Goal: Task Accomplishment & Management: Use online tool/utility

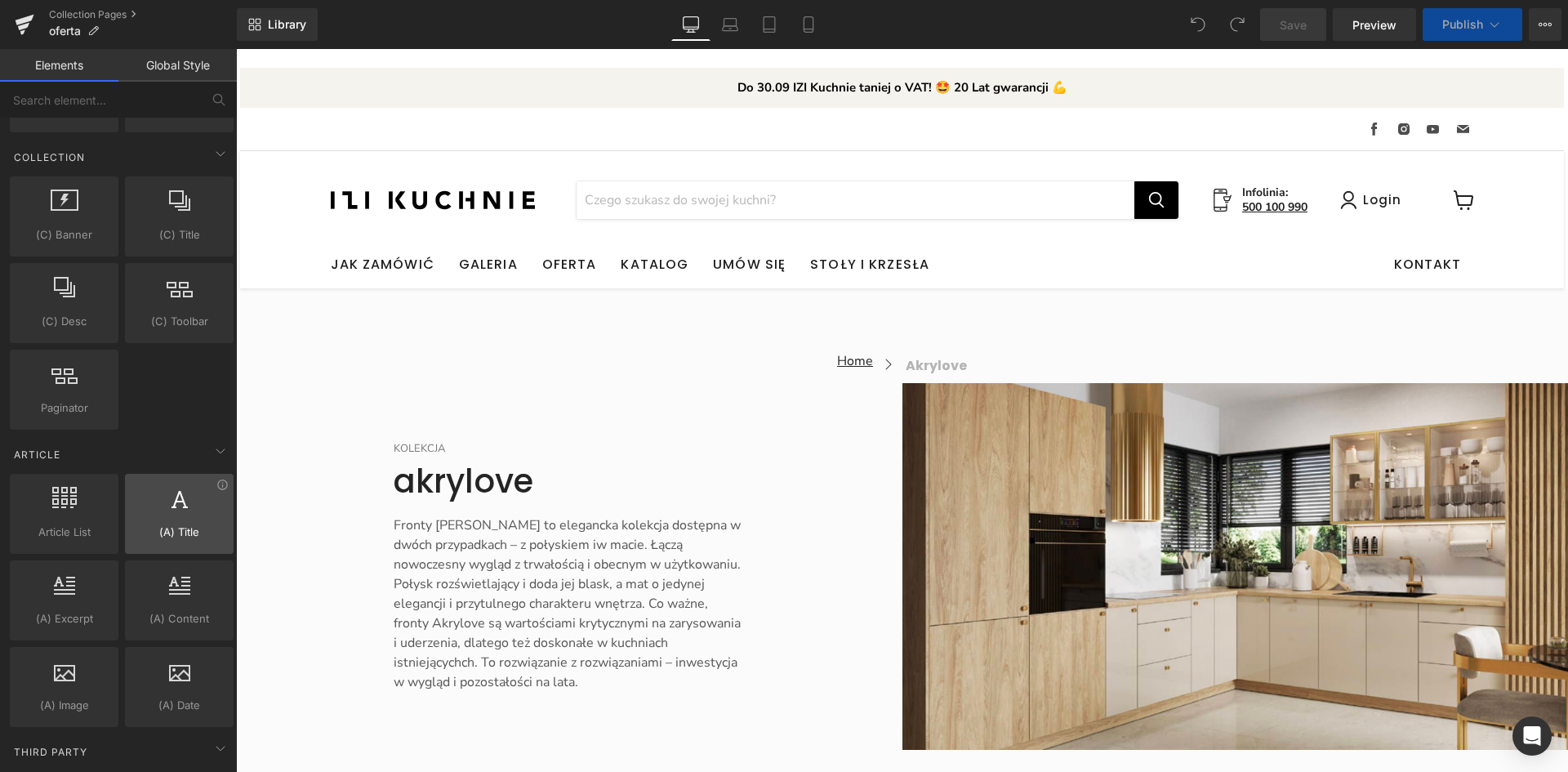
scroll to position [2861, 0]
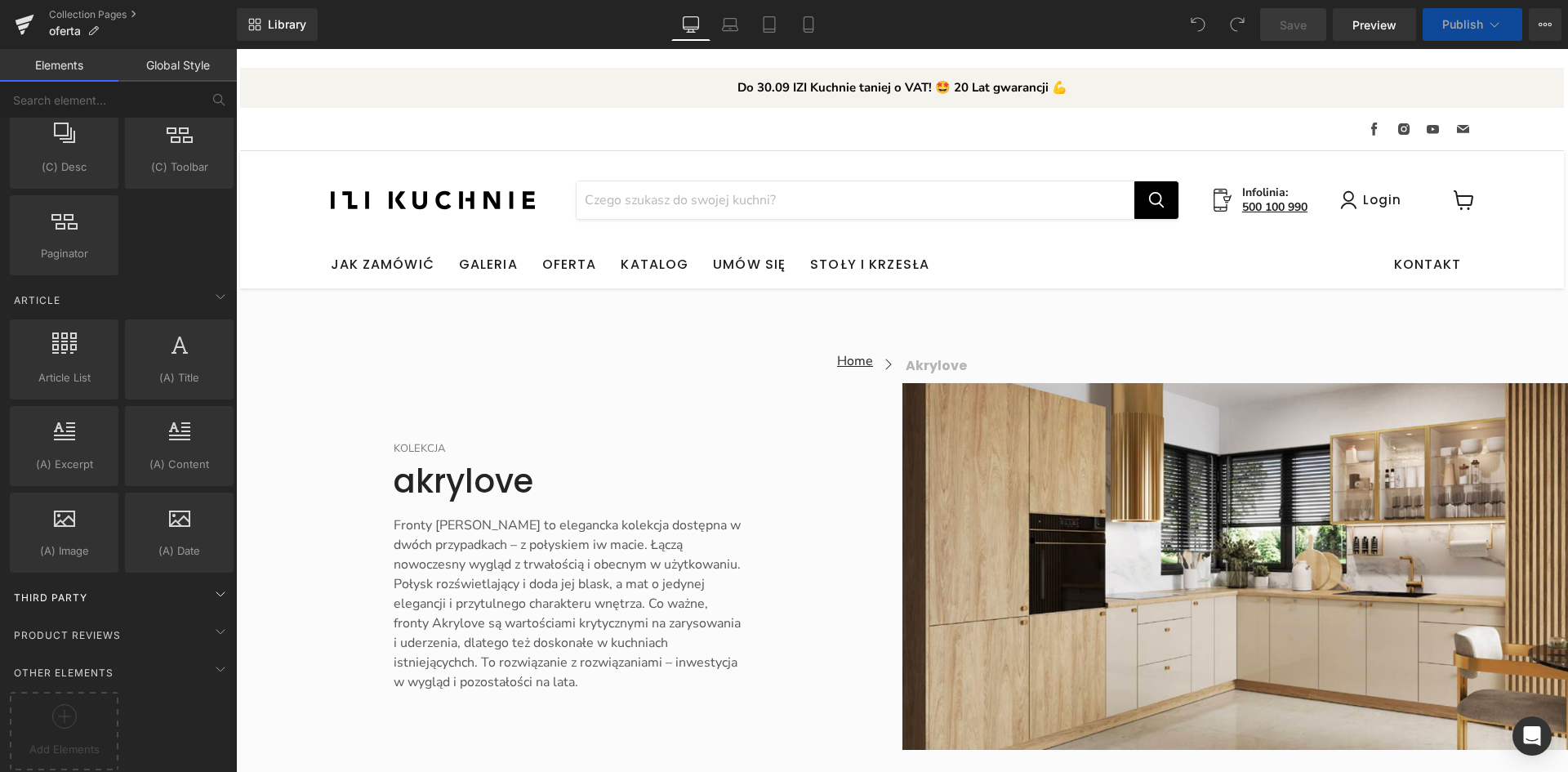
click at [199, 585] on div "Third Party" at bounding box center [121, 596] width 230 height 33
click at [210, 584] on icon at bounding box center [220, 594] width 20 height 20
click at [217, 621] on icon at bounding box center [220, 631] width 20 height 20
click at [216, 621] on icon at bounding box center [220, 631] width 20 height 20
click at [1545, 20] on icon at bounding box center [1546, 24] width 13 height 13
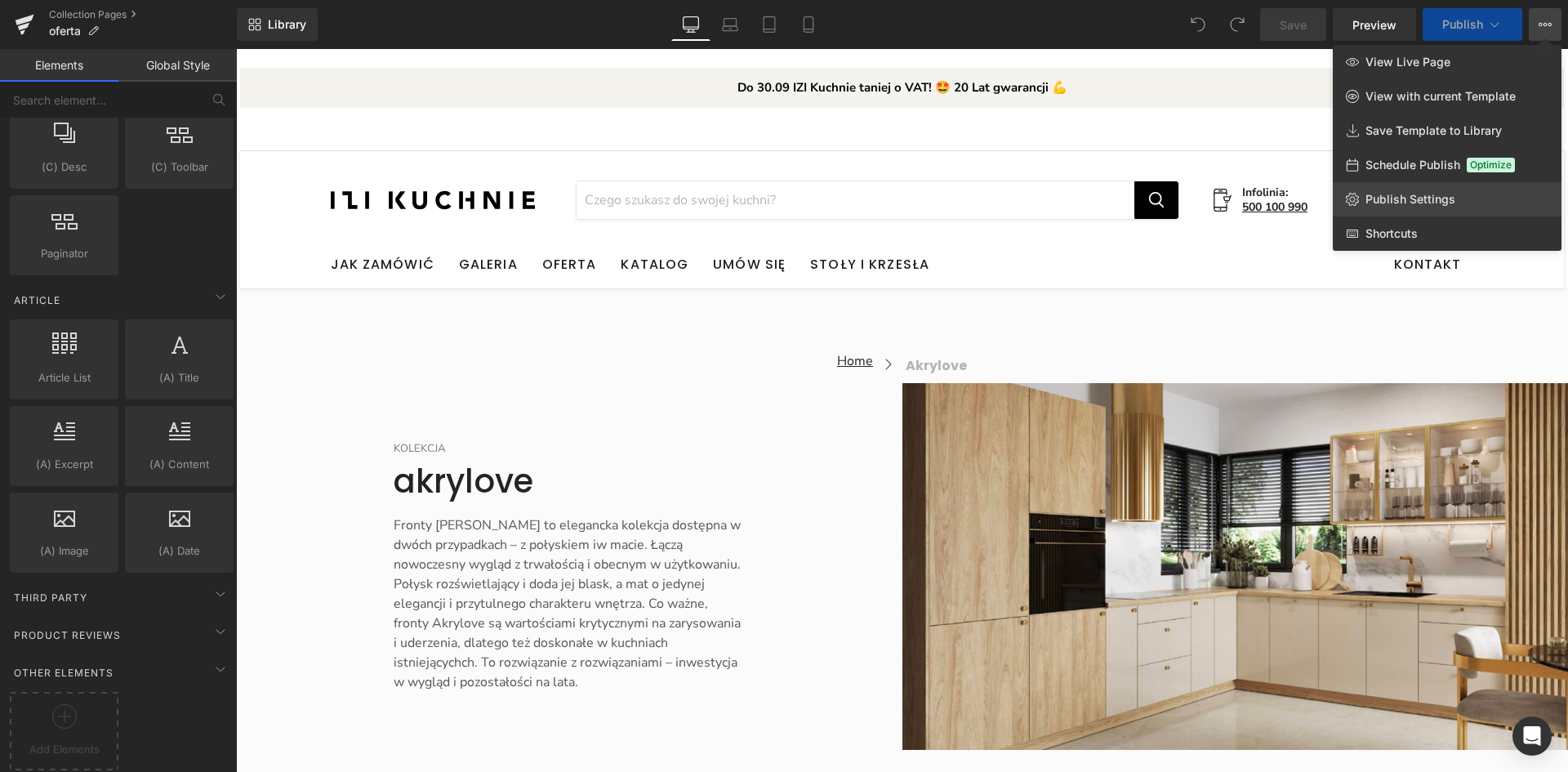
scroll to position [0, 0]
click at [1412, 199] on span "Publish Settings" at bounding box center [1410, 199] width 90 height 14
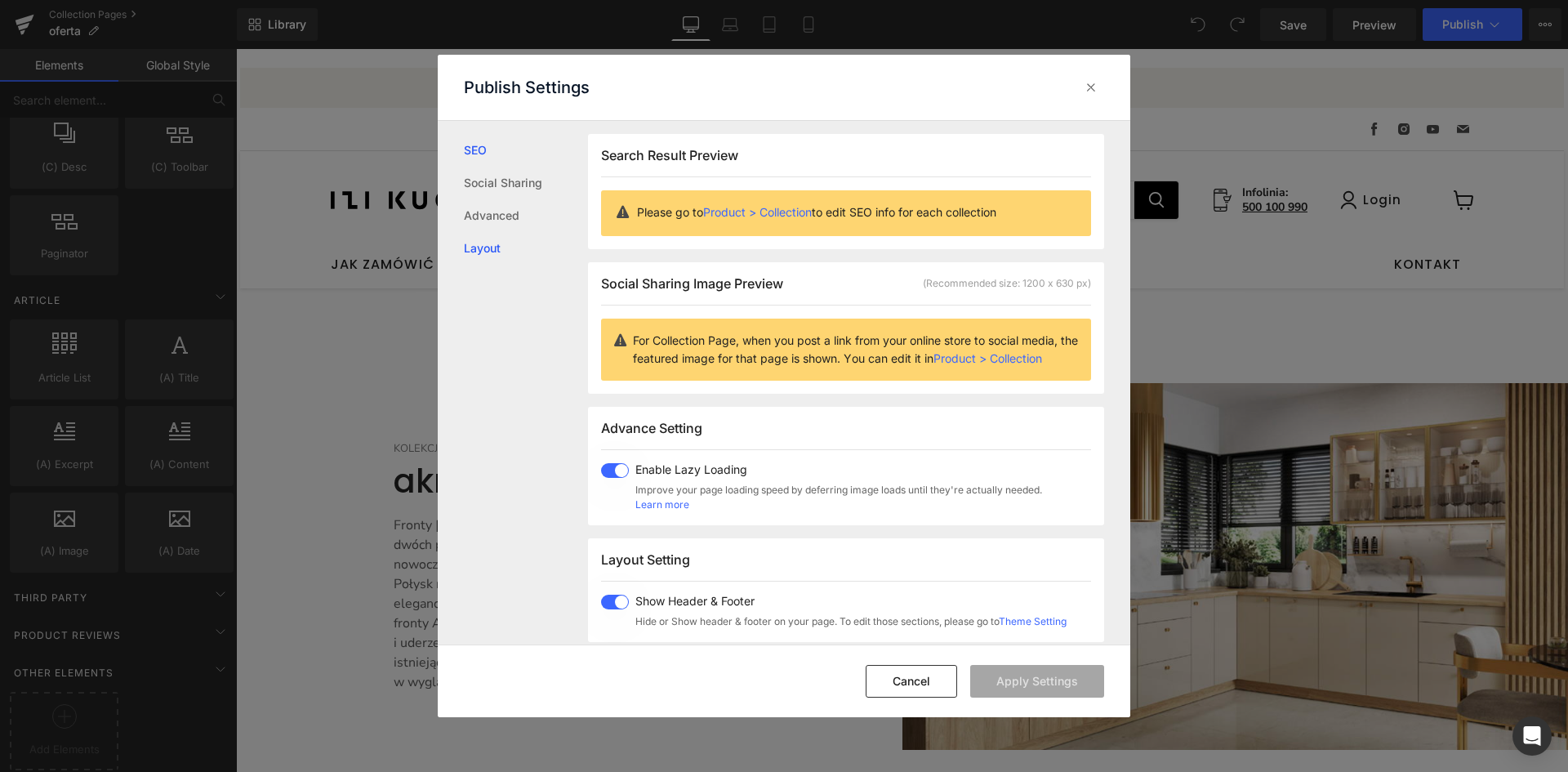
click at [539, 253] on link "Layout" at bounding box center [525, 248] width 124 height 33
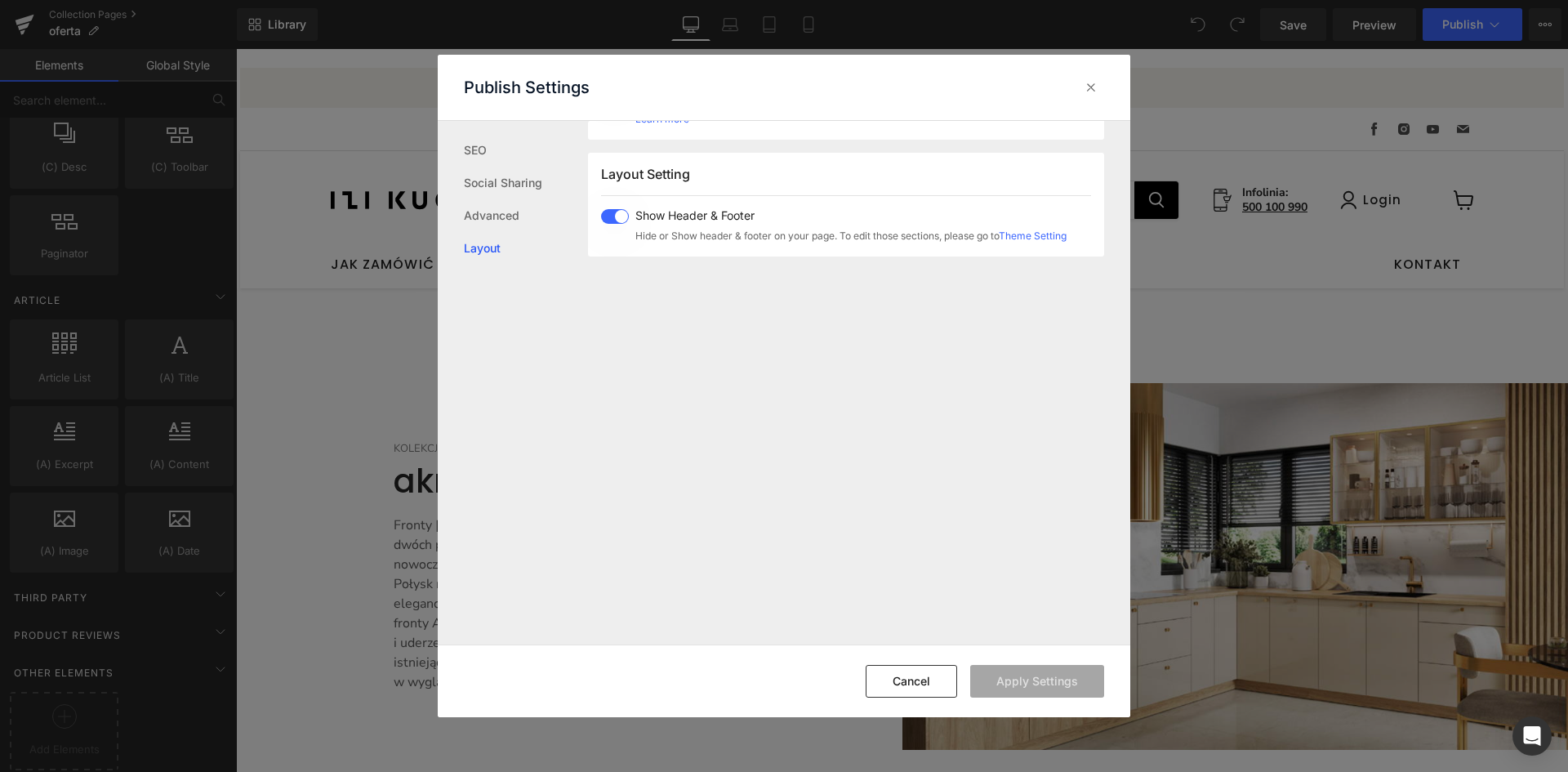
scroll to position [404, 0]
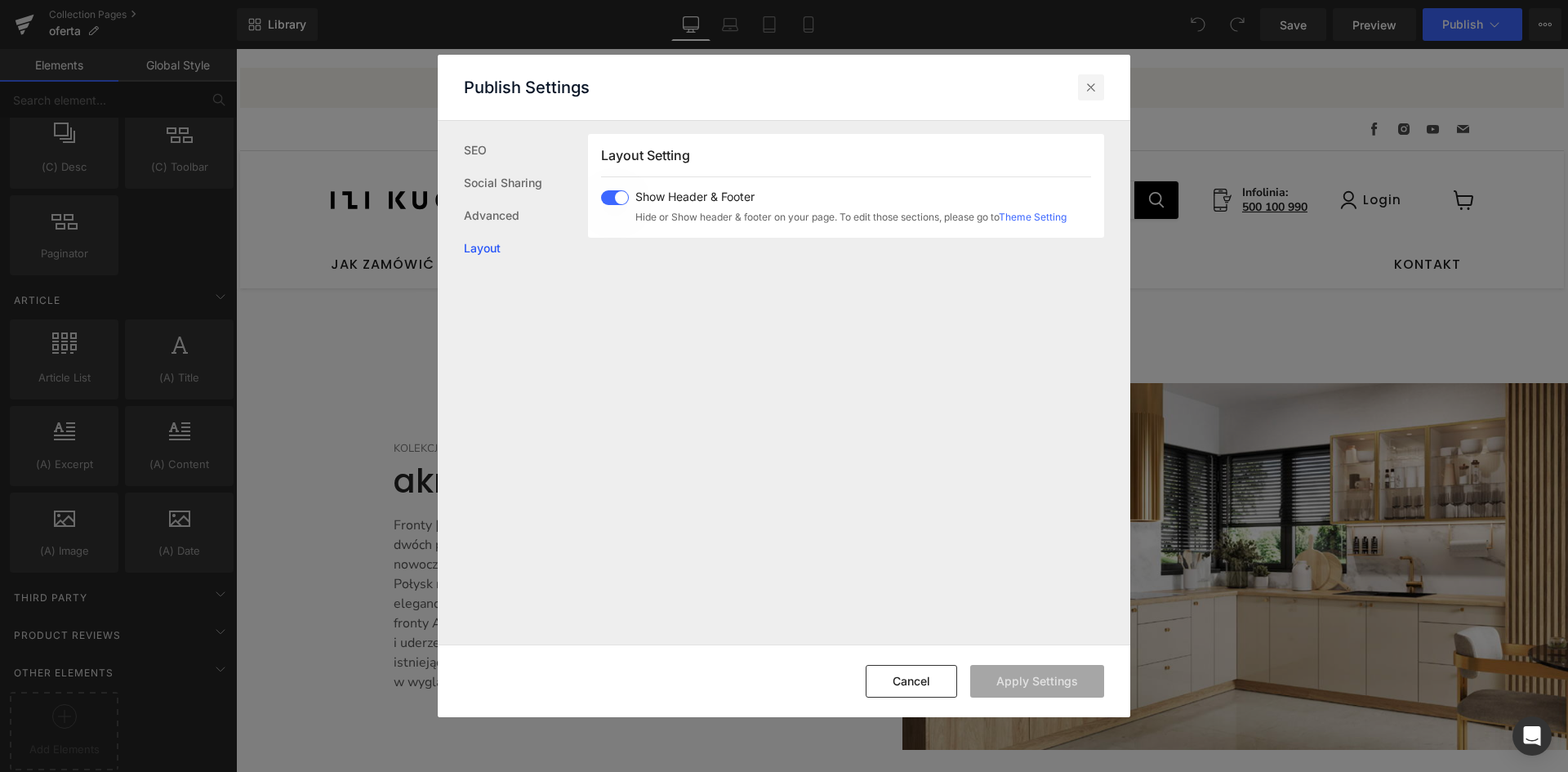
drag, startPoint x: 1099, startPoint y: 86, endPoint x: 850, endPoint y: 37, distance: 253.8
click at [1099, 86] on icon at bounding box center [1091, 87] width 16 height 16
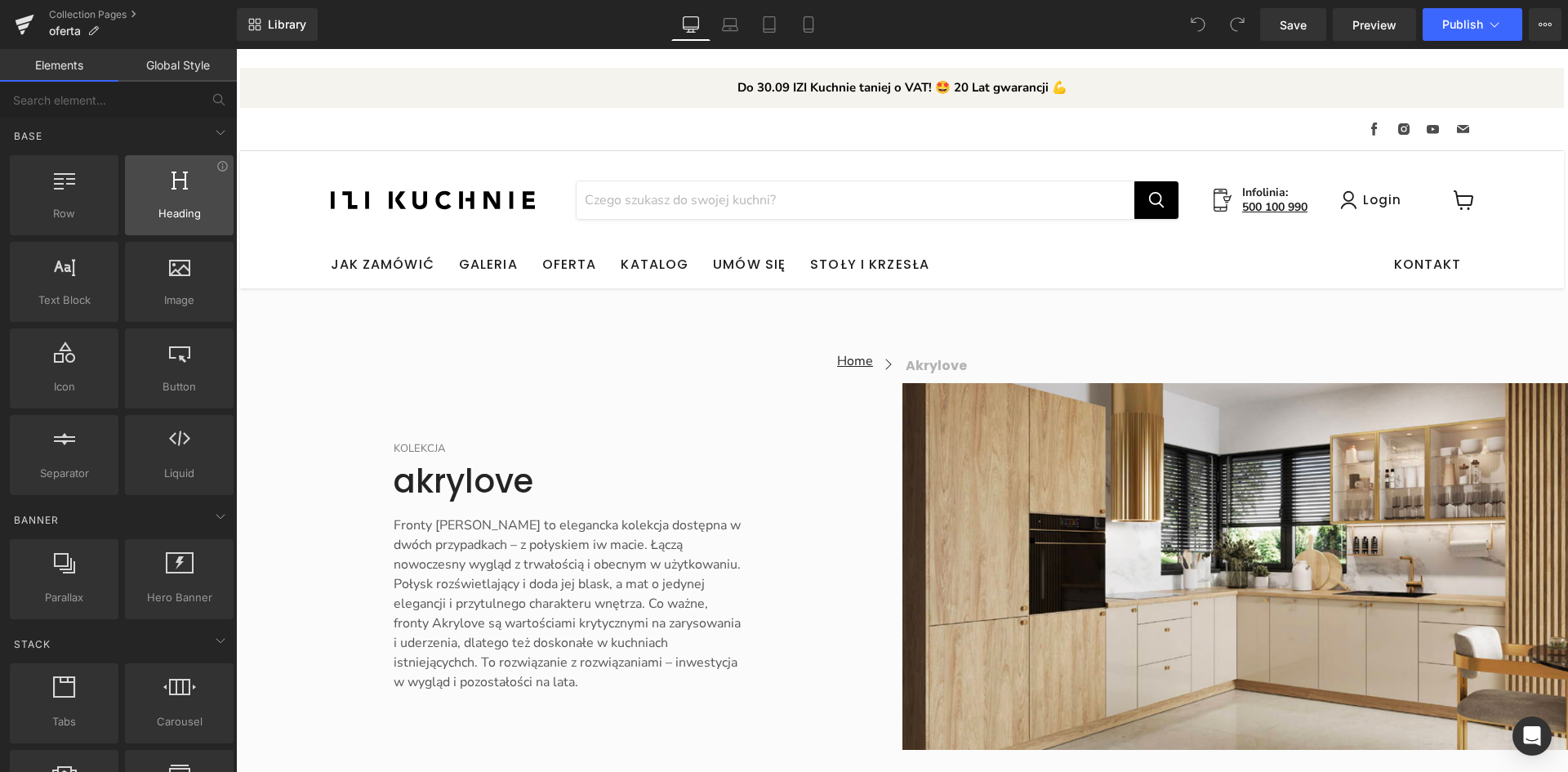
scroll to position [0, 0]
click at [202, 73] on link "Global Style" at bounding box center [177, 65] width 119 height 33
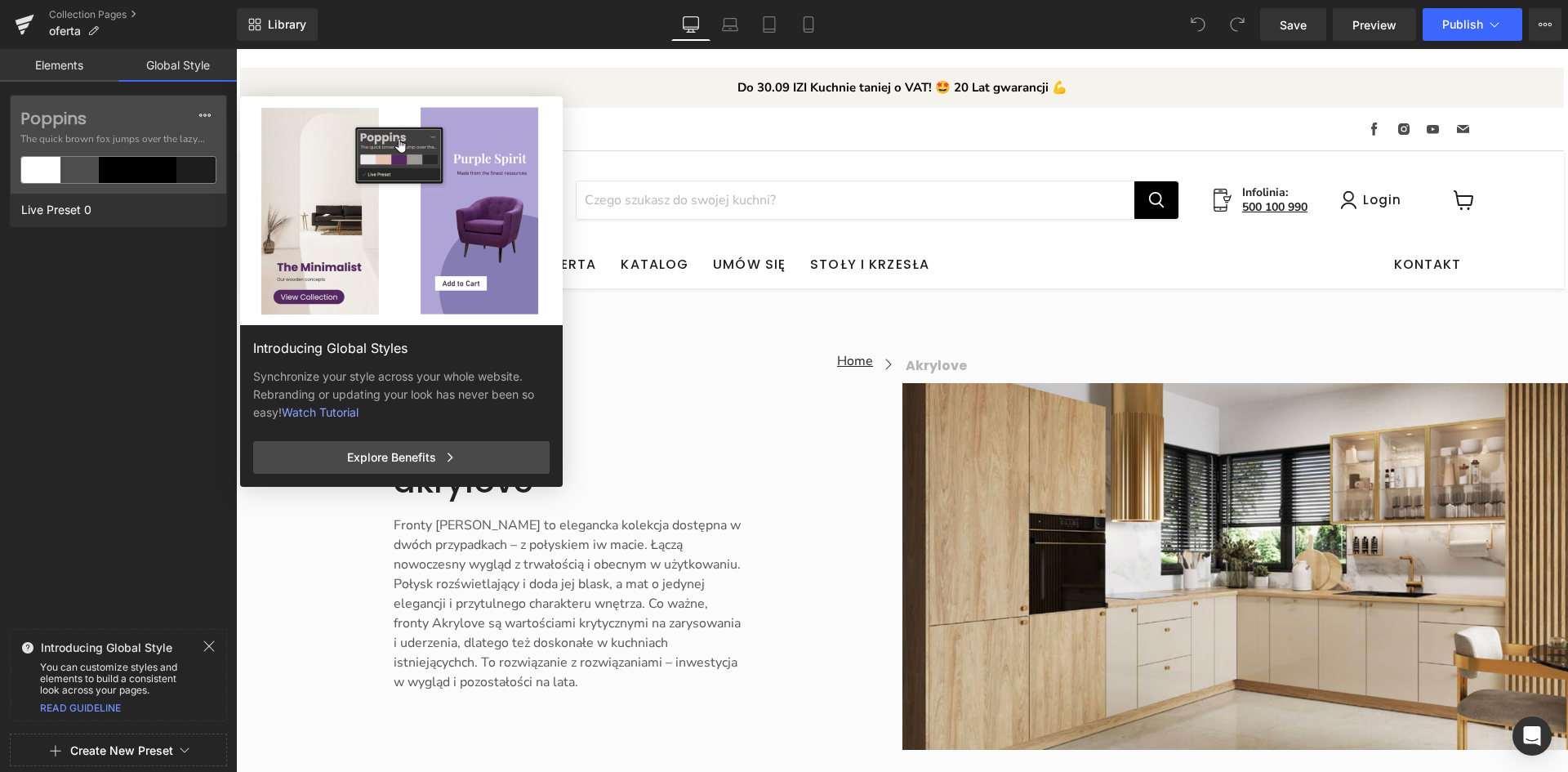
click at [83, 62] on link "Elements" at bounding box center [59, 65] width 119 height 33
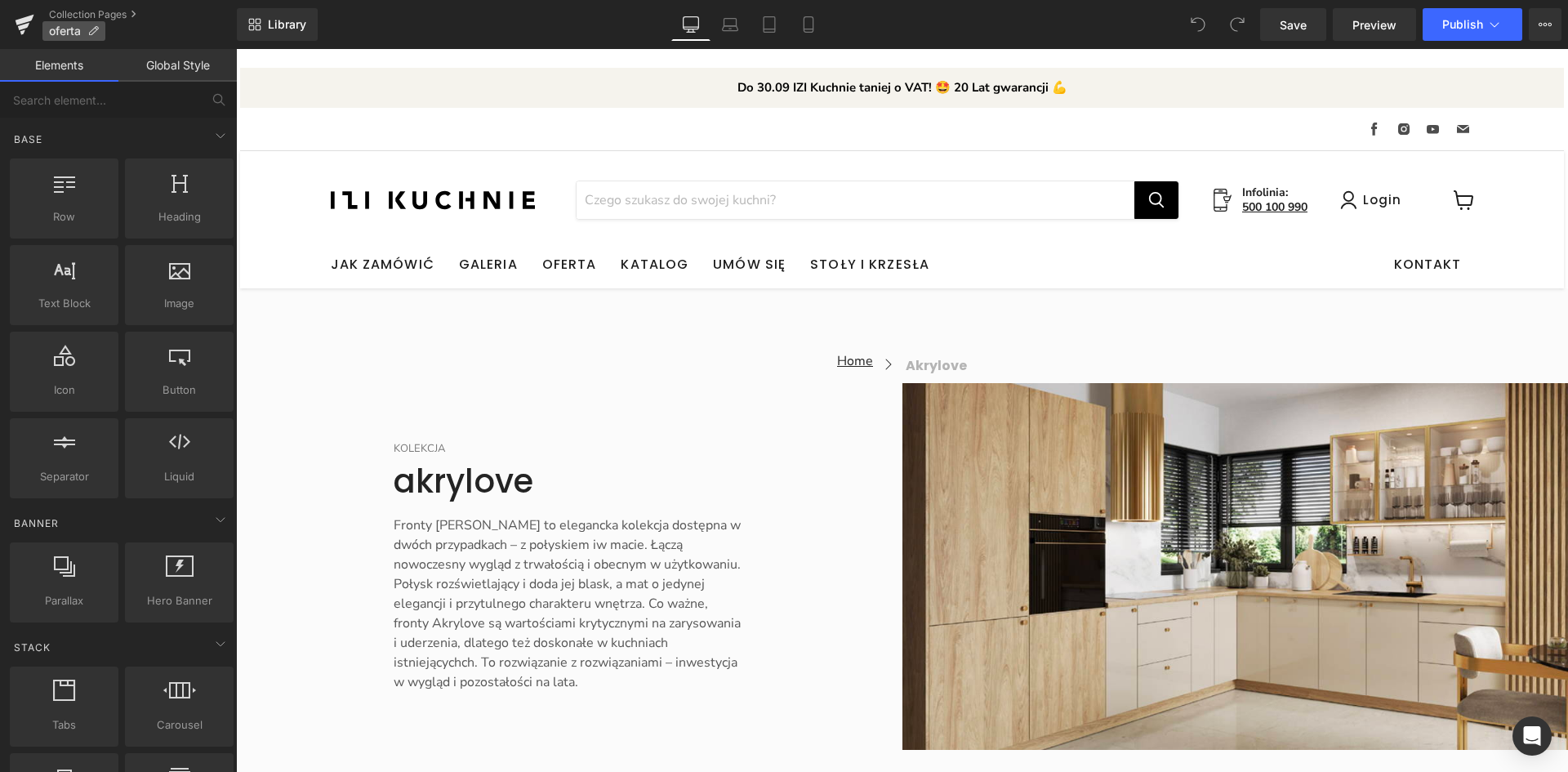
click at [95, 28] on icon at bounding box center [93, 30] width 12 height 12
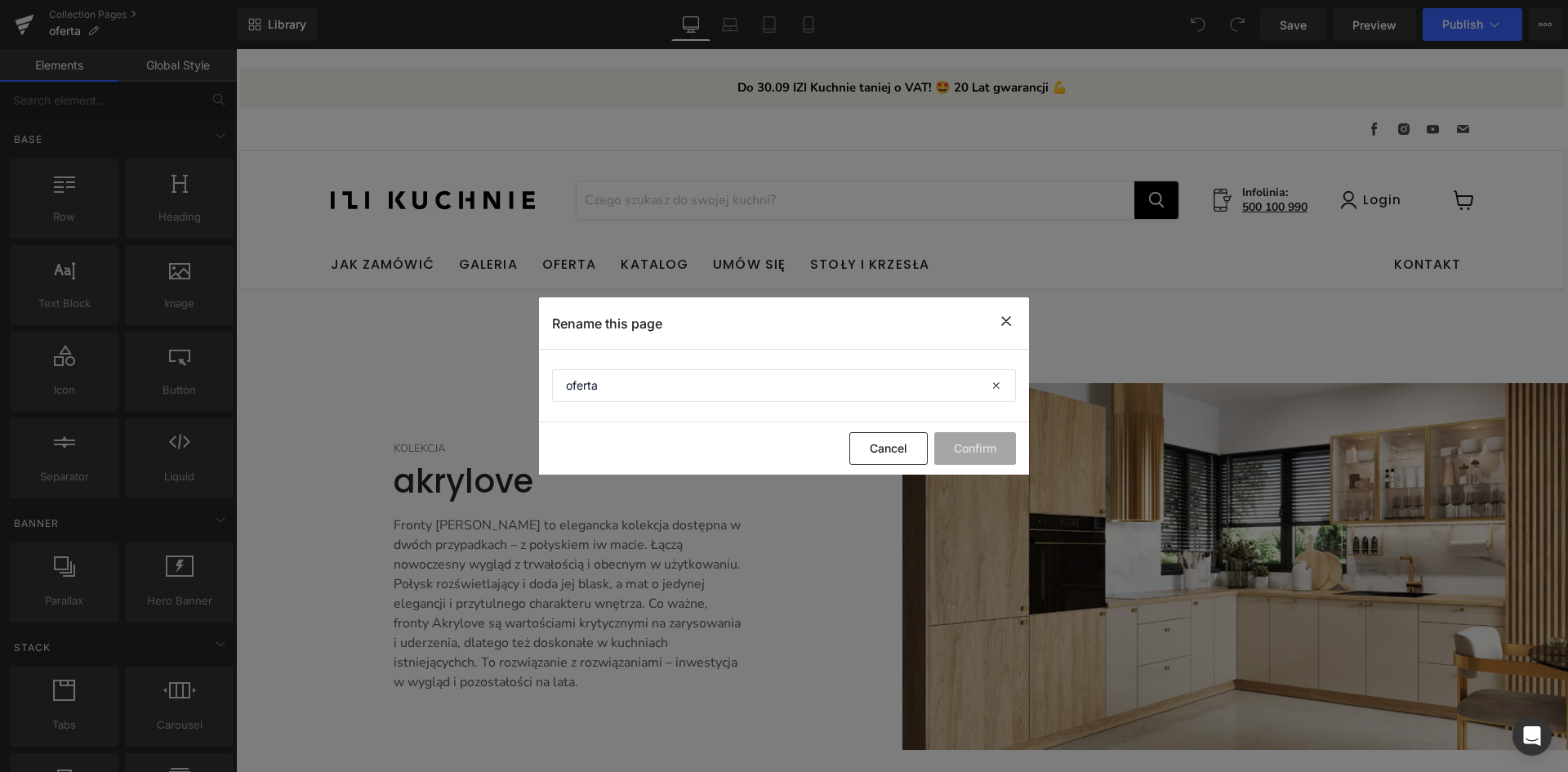
click at [1005, 317] on icon at bounding box center [1006, 321] width 20 height 21
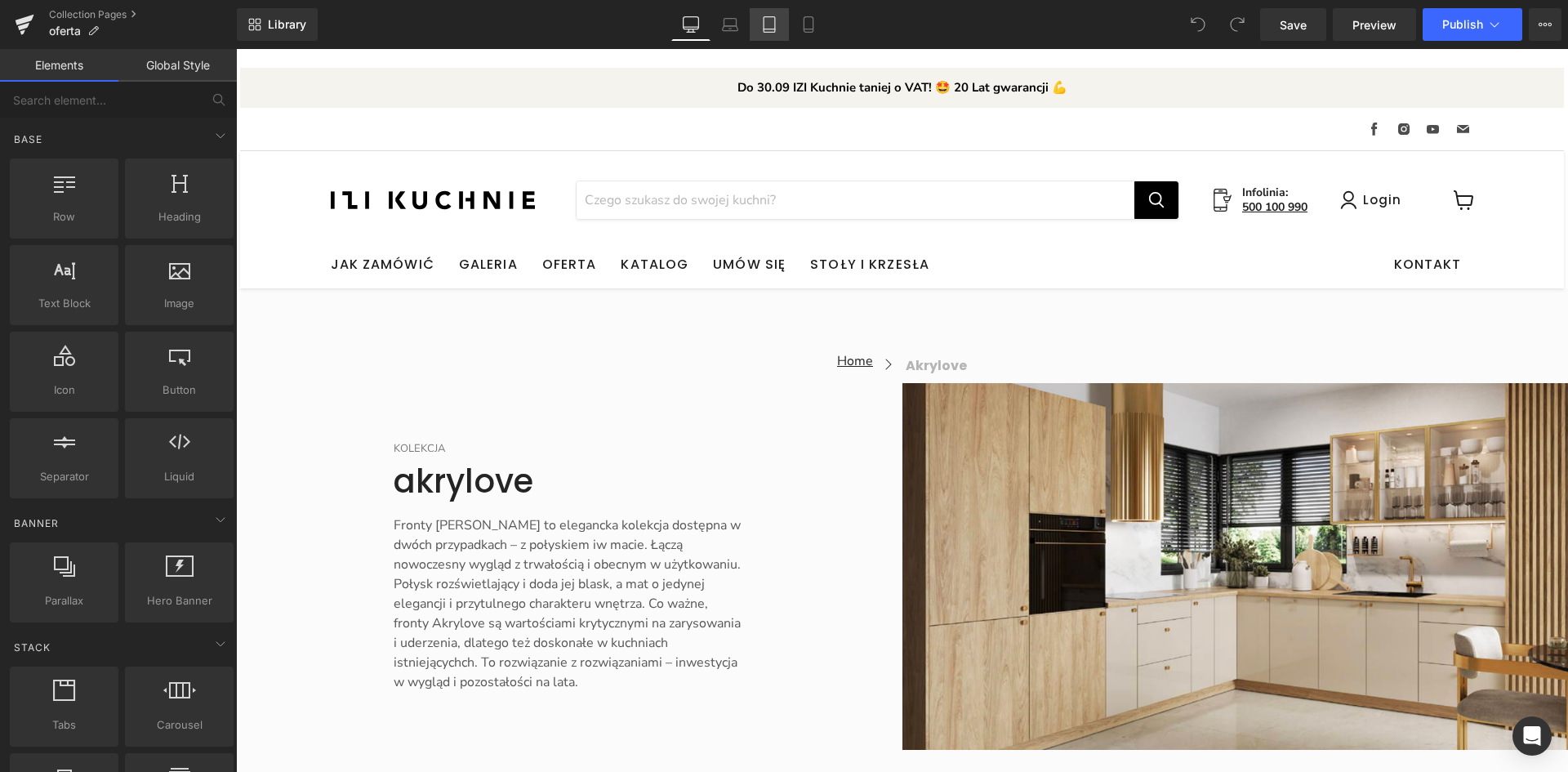
click at [762, 23] on link "Tablet" at bounding box center [770, 24] width 39 height 33
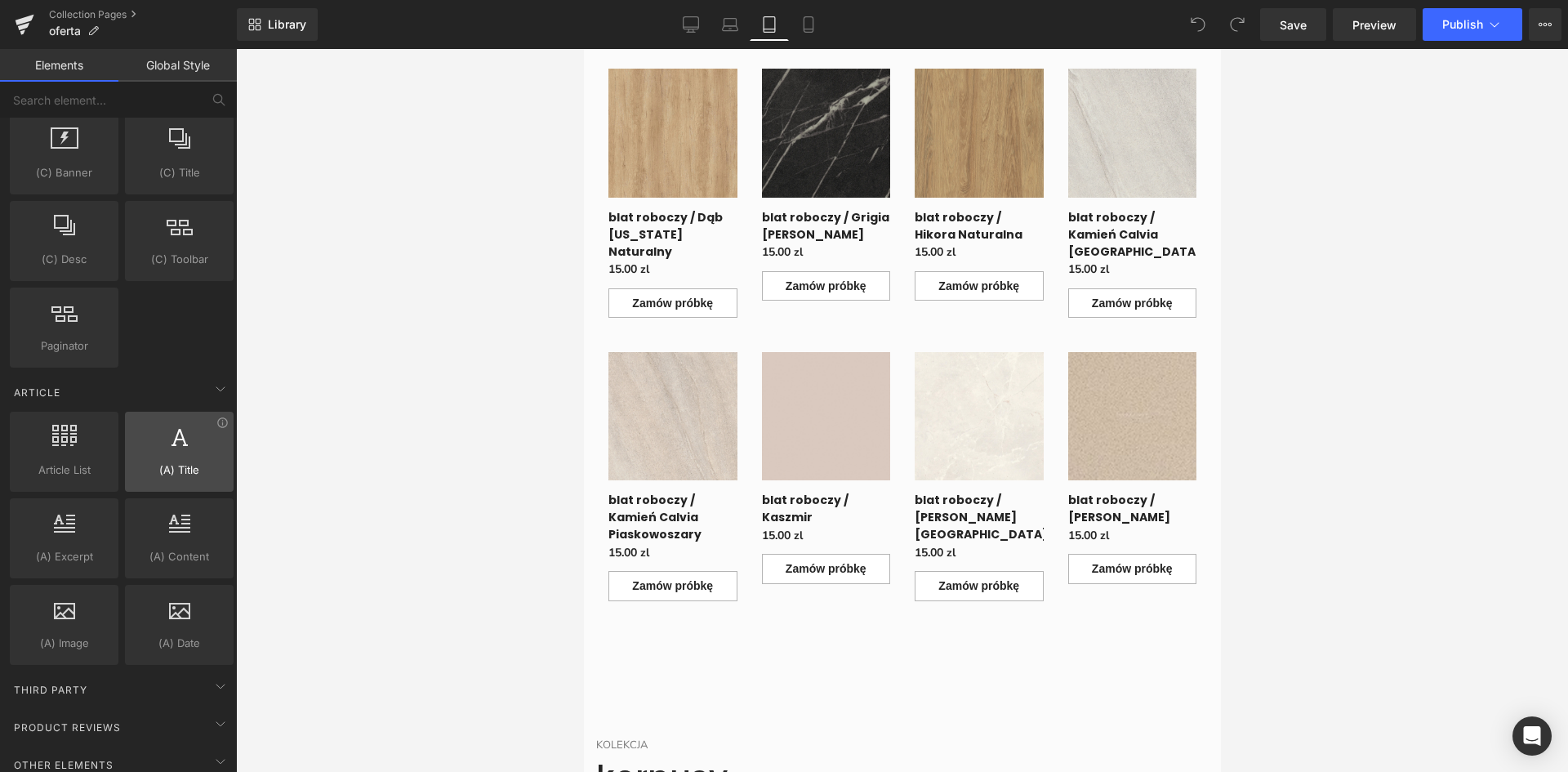
scroll to position [2861, 0]
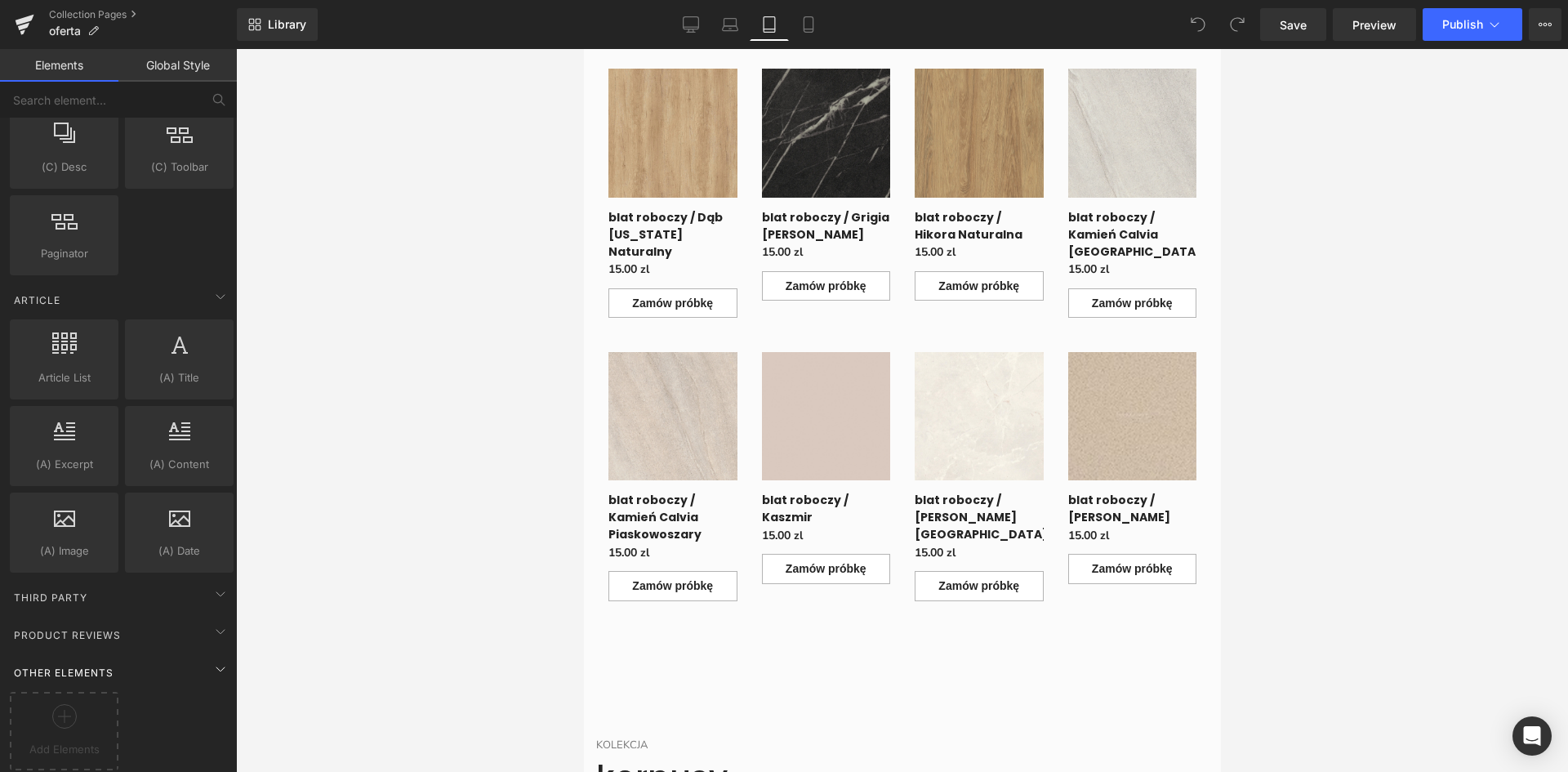
click at [155, 655] on div "Other Elements" at bounding box center [121, 671] width 230 height 33
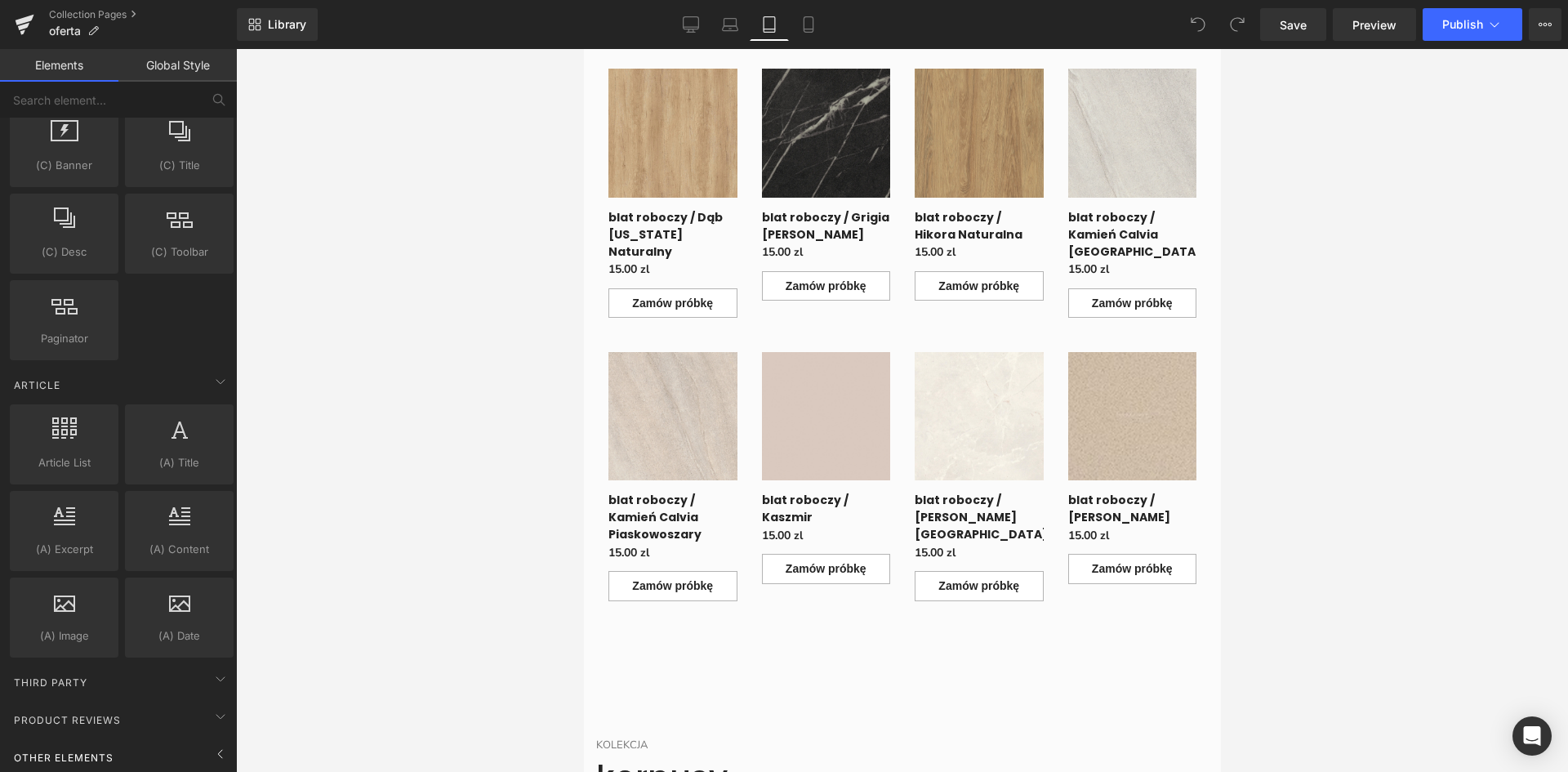
scroll to position [2776, 0]
click at [132, 747] on div "Other Elements" at bounding box center [121, 757] width 230 height 33
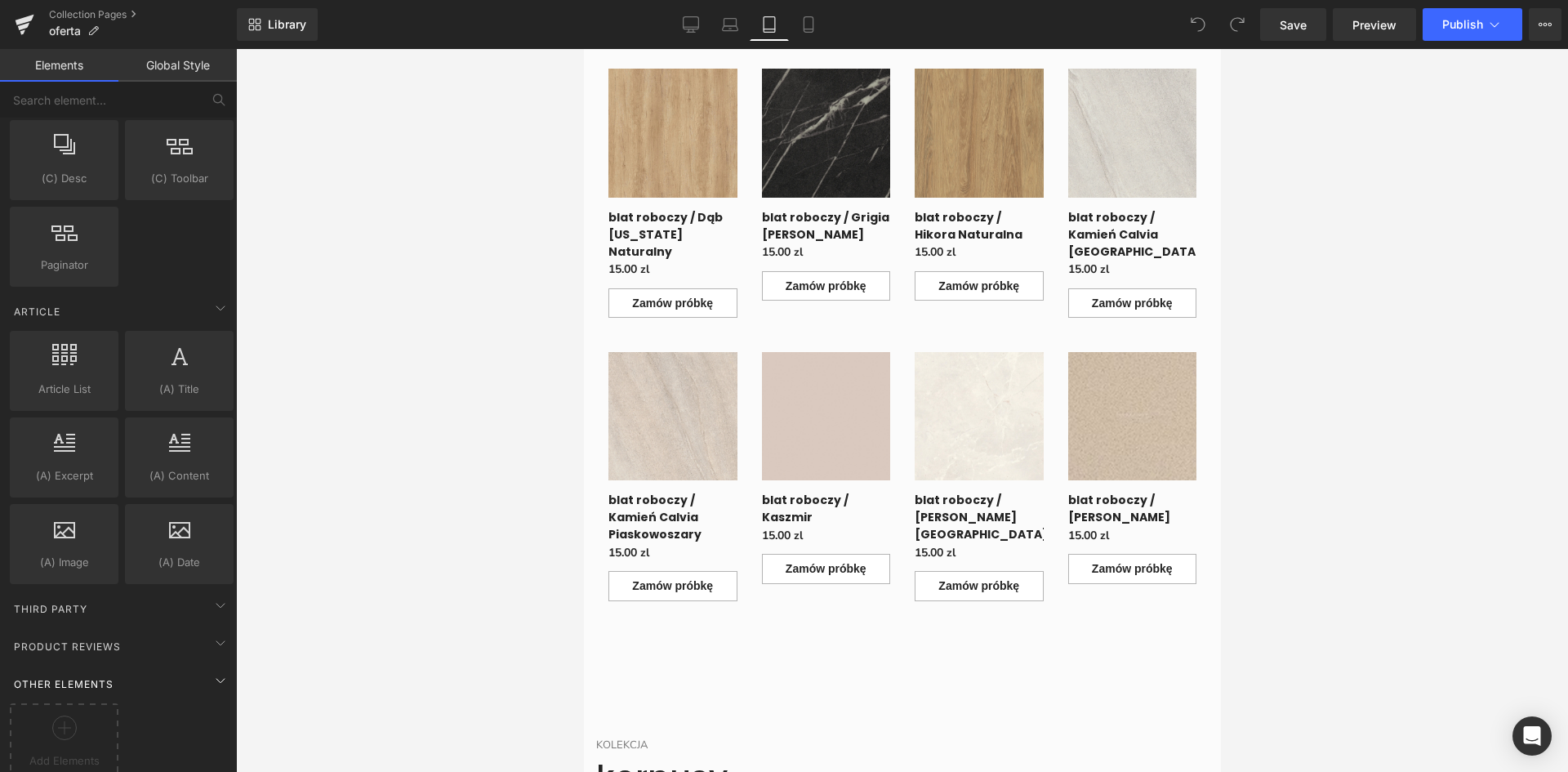
scroll to position [2861, 0]
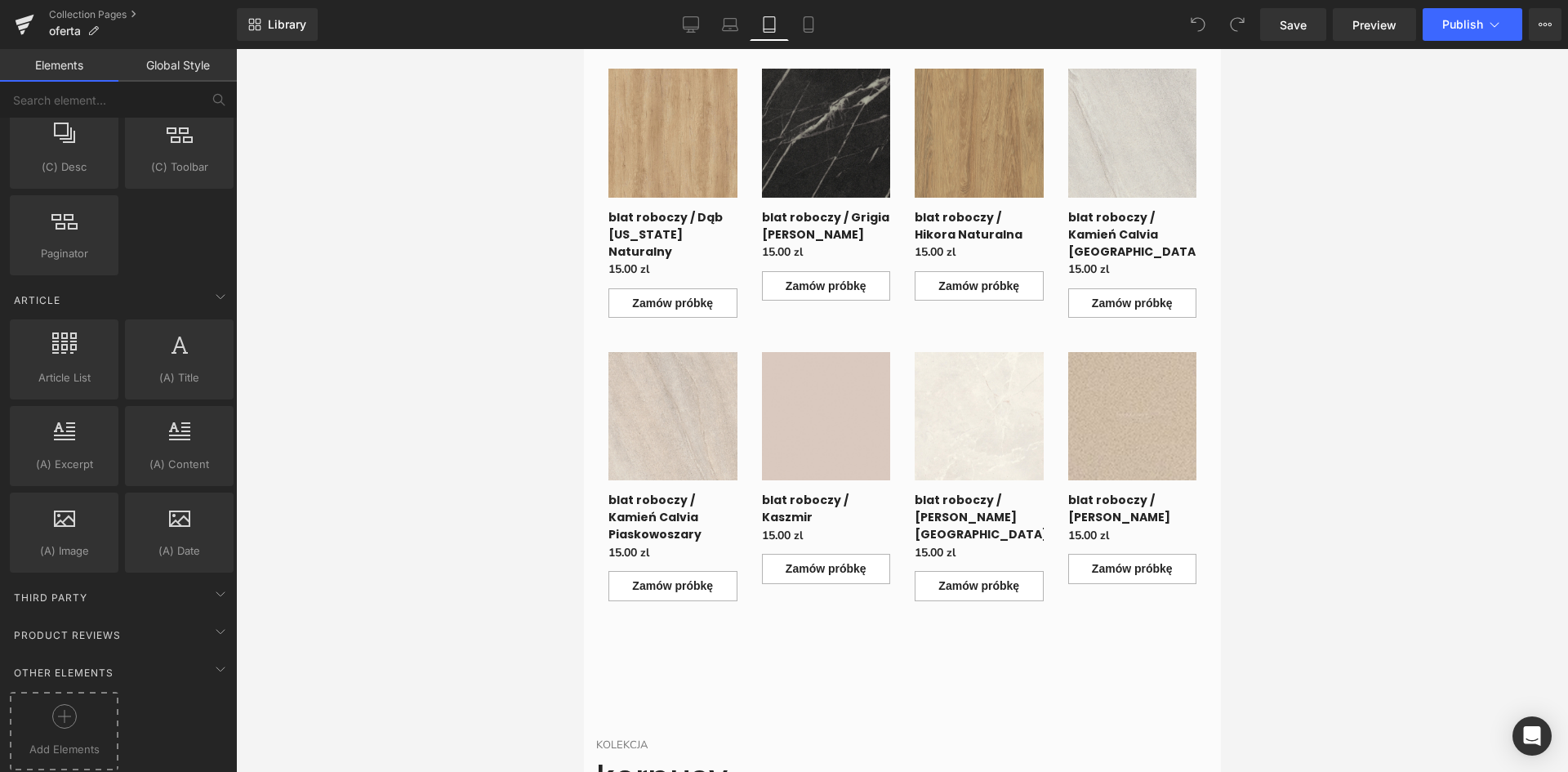
click at [63, 710] on icon at bounding box center [63, 716] width 1 height 13
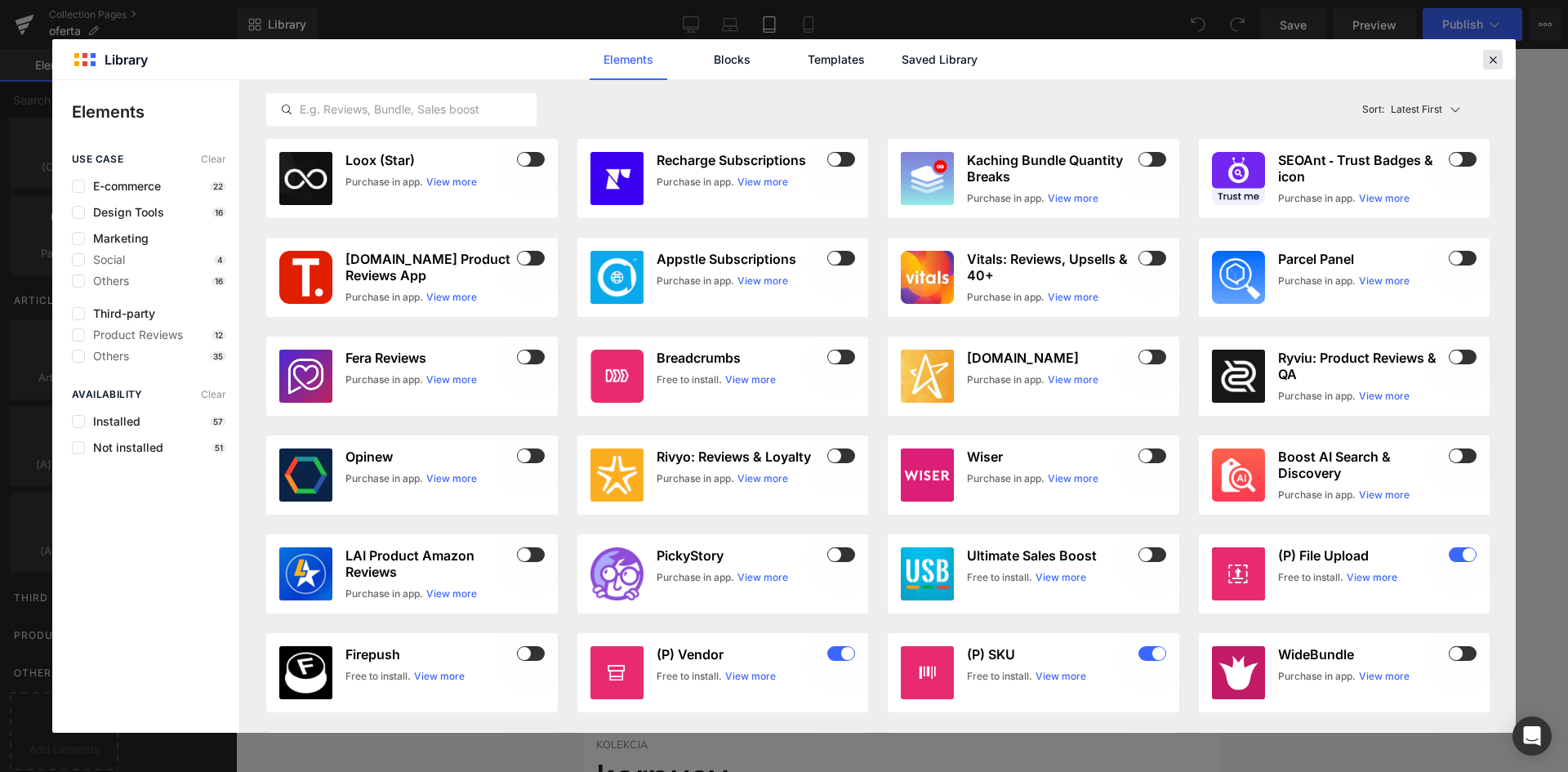
click at [1498, 55] on icon at bounding box center [1493, 60] width 14 height 14
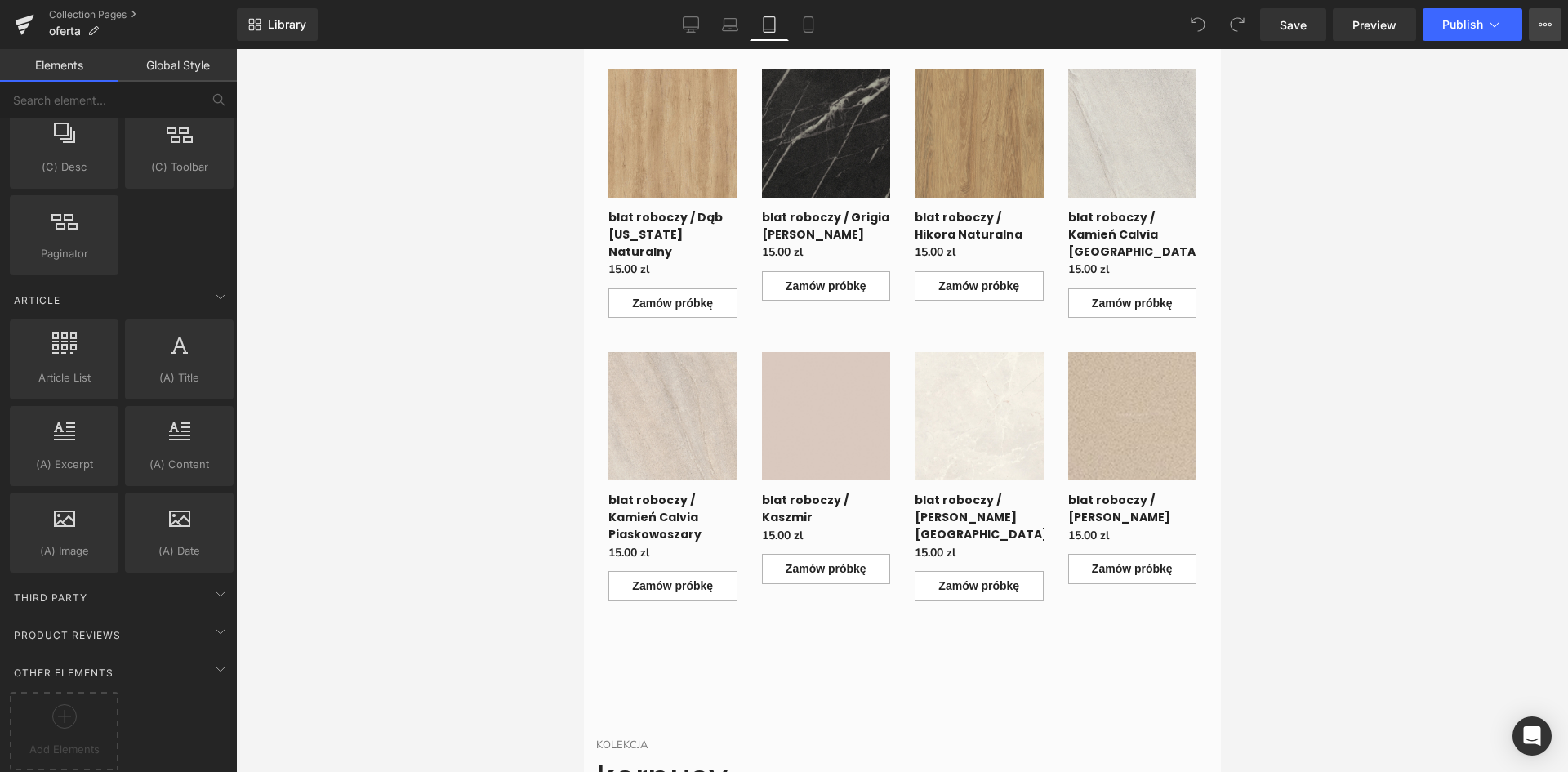
click at [1552, 25] on button "View Live Page View with current Template Save Template to Library Schedule Pub…" at bounding box center [1546, 24] width 33 height 33
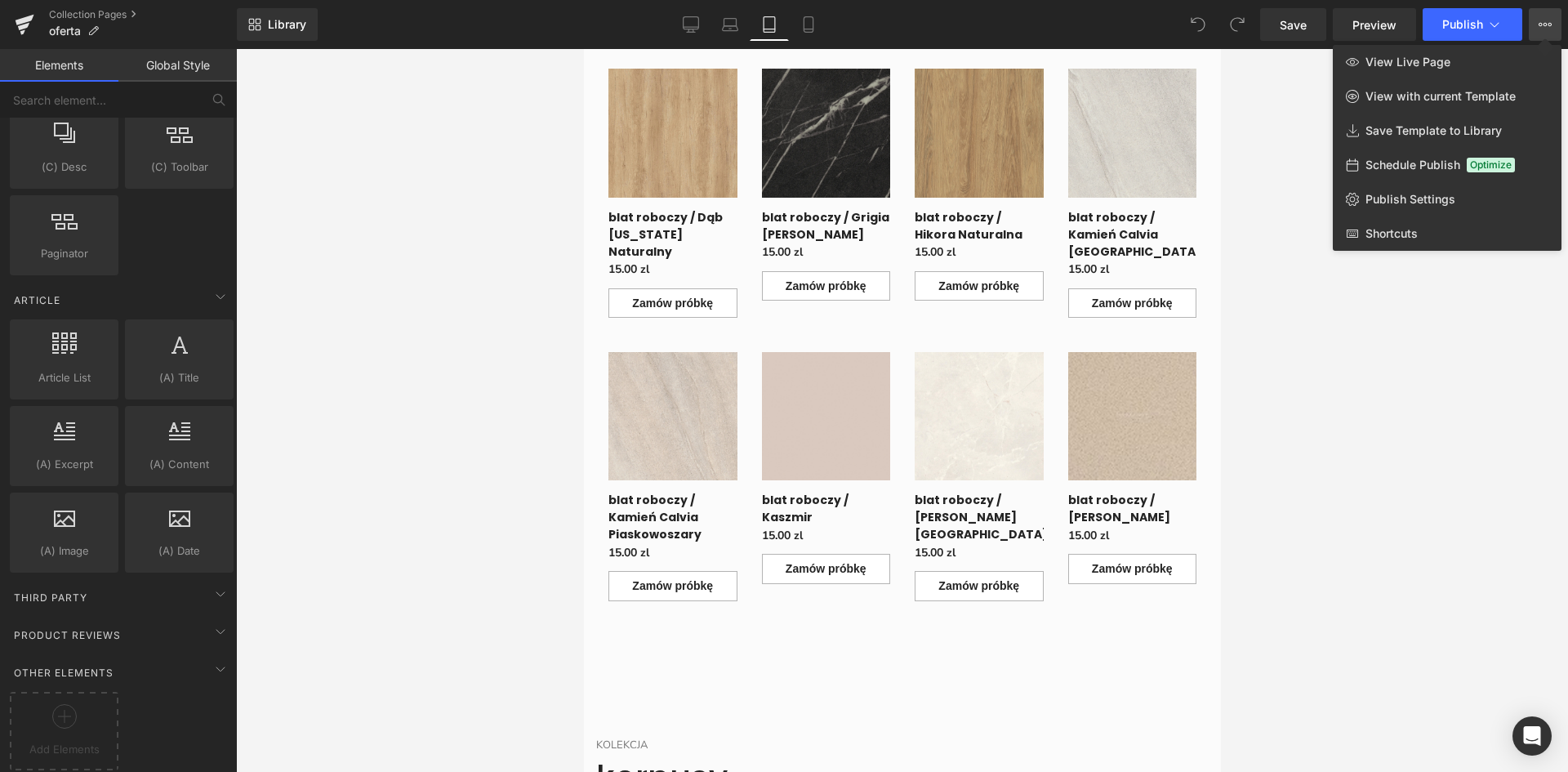
click at [1552, 25] on button "View Live Page View with current Template Save Template to Library Schedule Pub…" at bounding box center [1546, 24] width 33 height 33
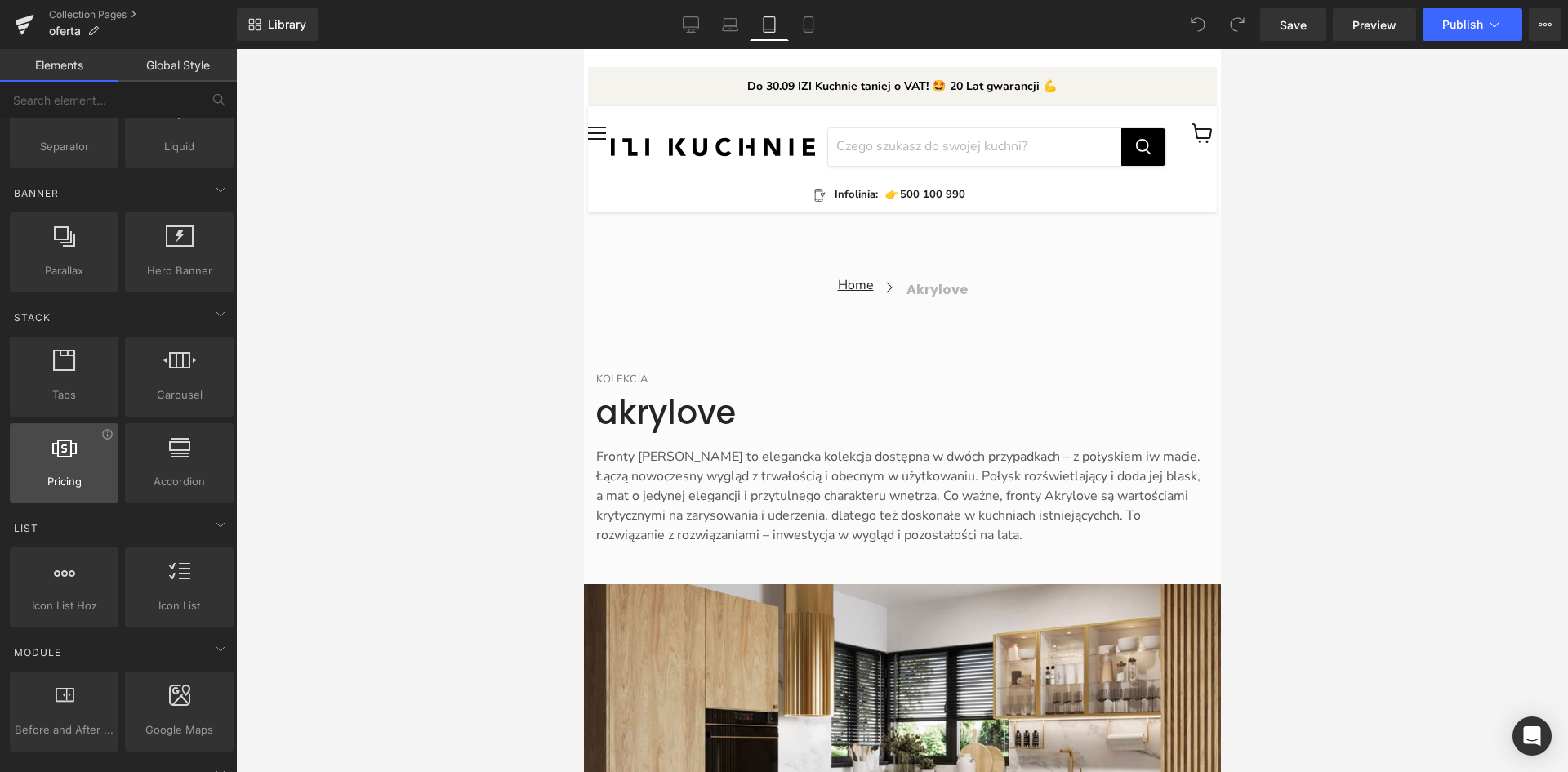
scroll to position [0, 0]
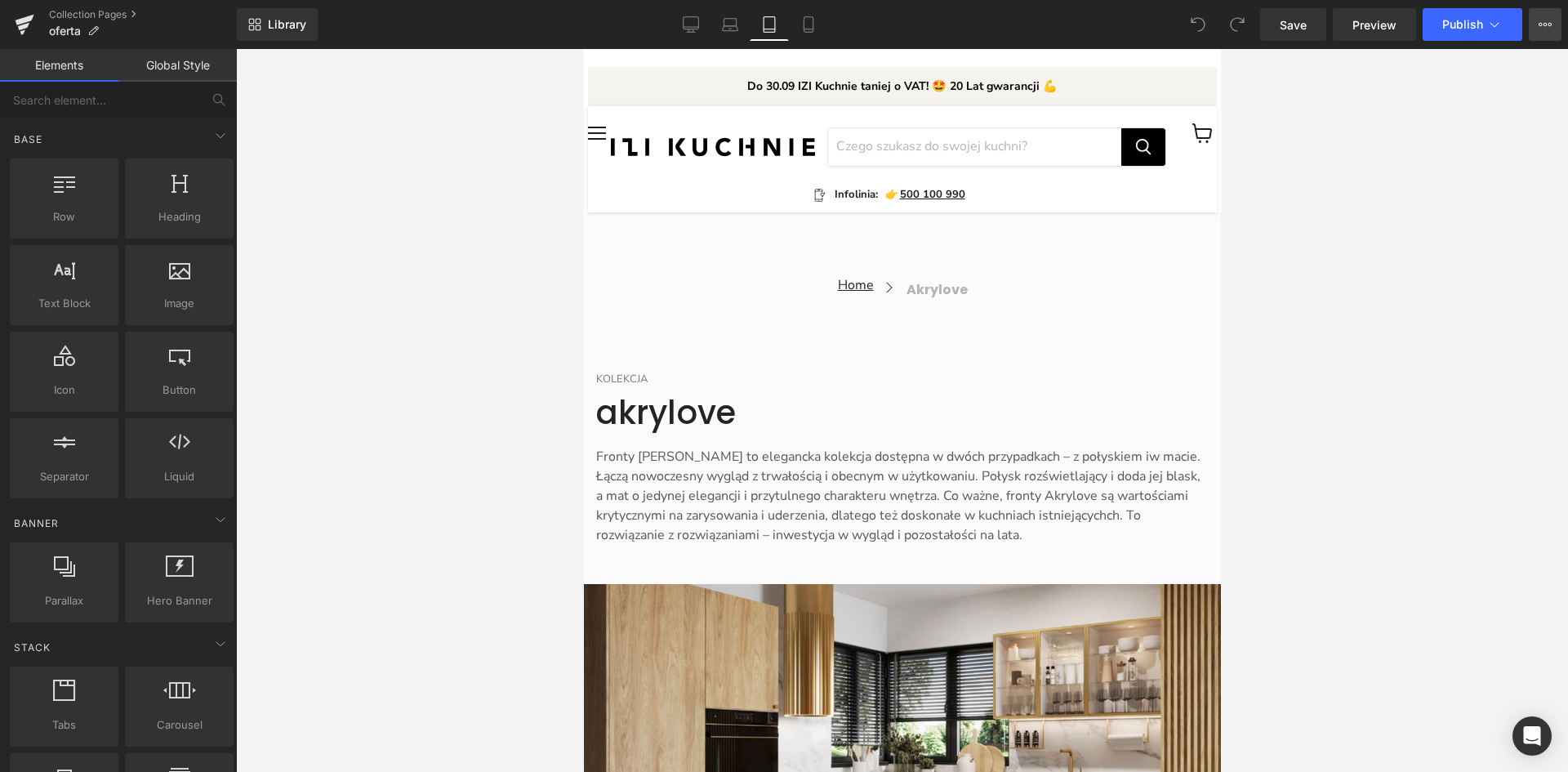
click at [1550, 27] on icon at bounding box center [1546, 24] width 13 height 13
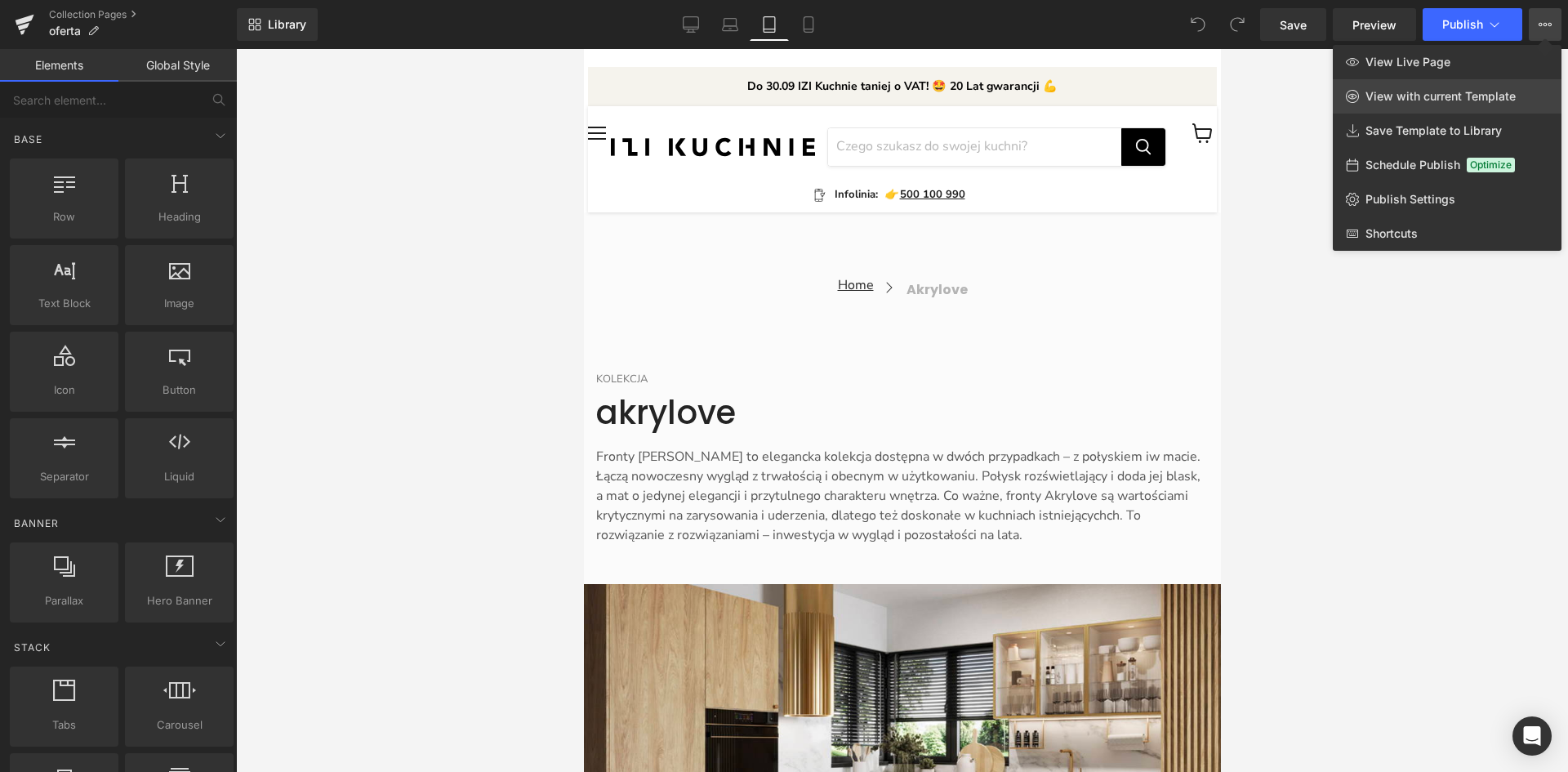
click at [1418, 98] on span "View with current Template" at bounding box center [1440, 96] width 151 height 14
